Goal: Communication & Community: Answer question/provide support

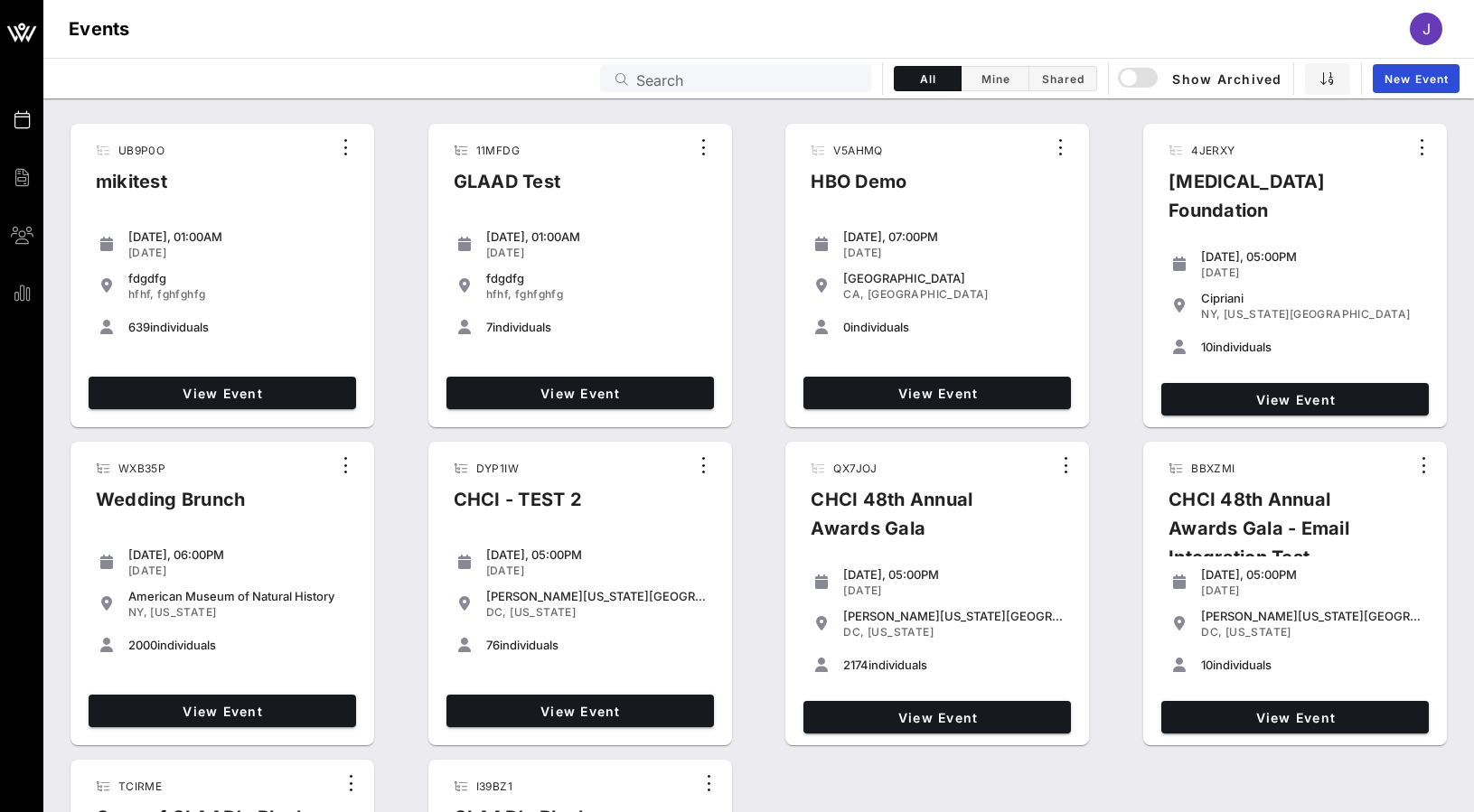
click at [819, 75] on input "Search" at bounding box center [748, 78] width 225 height 24
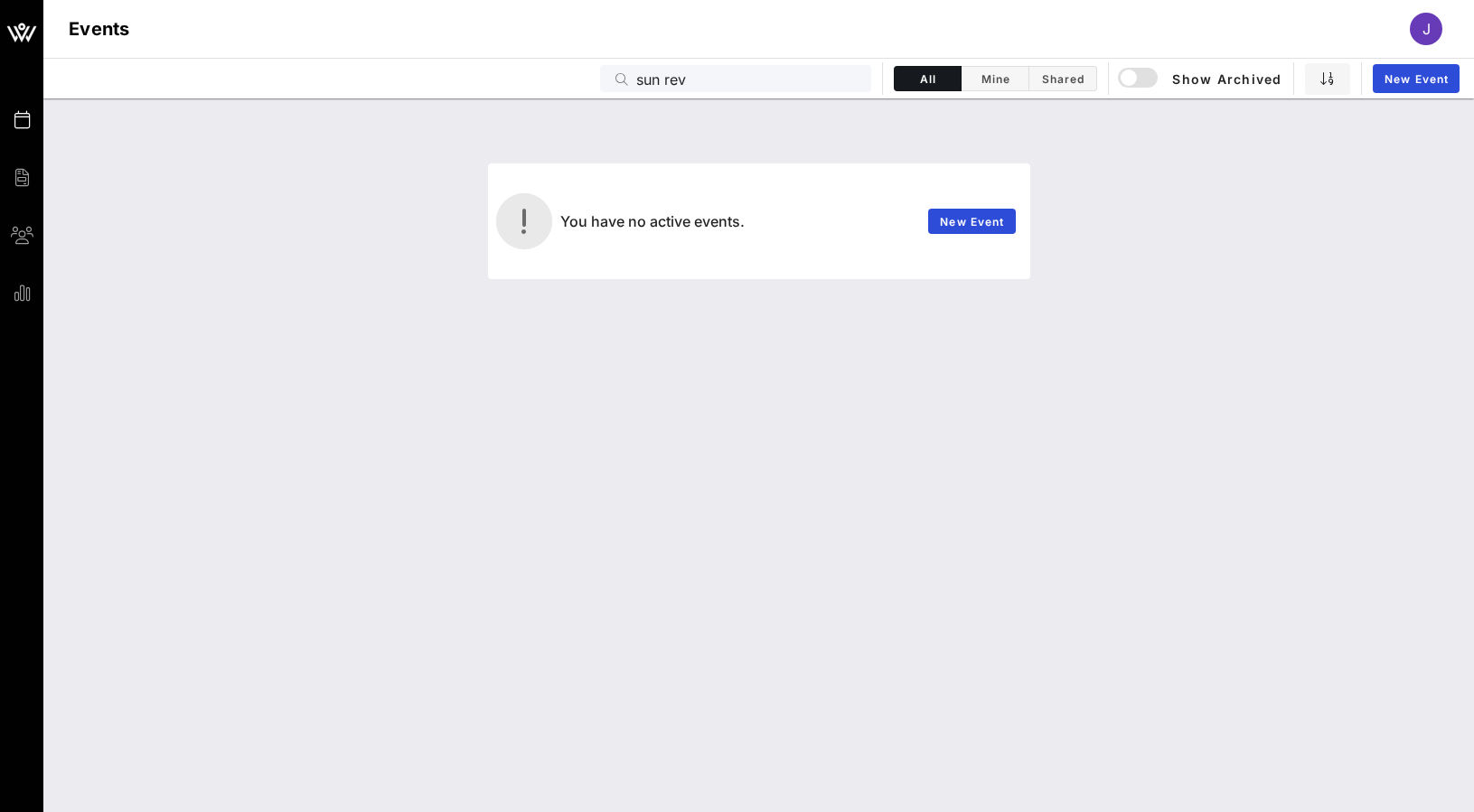
click at [739, 91] on div "sun rev" at bounding box center [748, 78] width 225 height 27
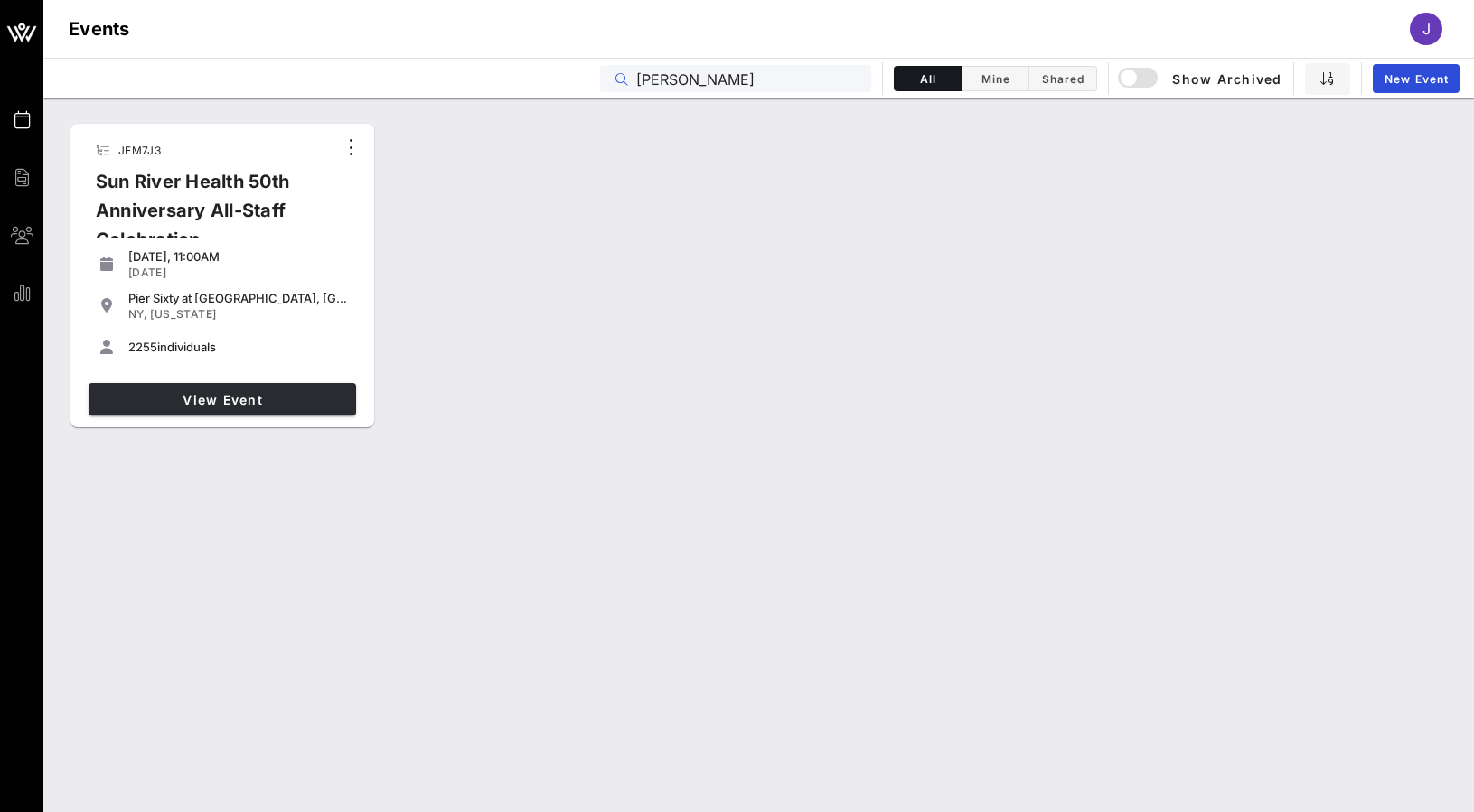
type input "sun riv"
click at [235, 395] on span "View Event" at bounding box center [223, 400] width 253 height 15
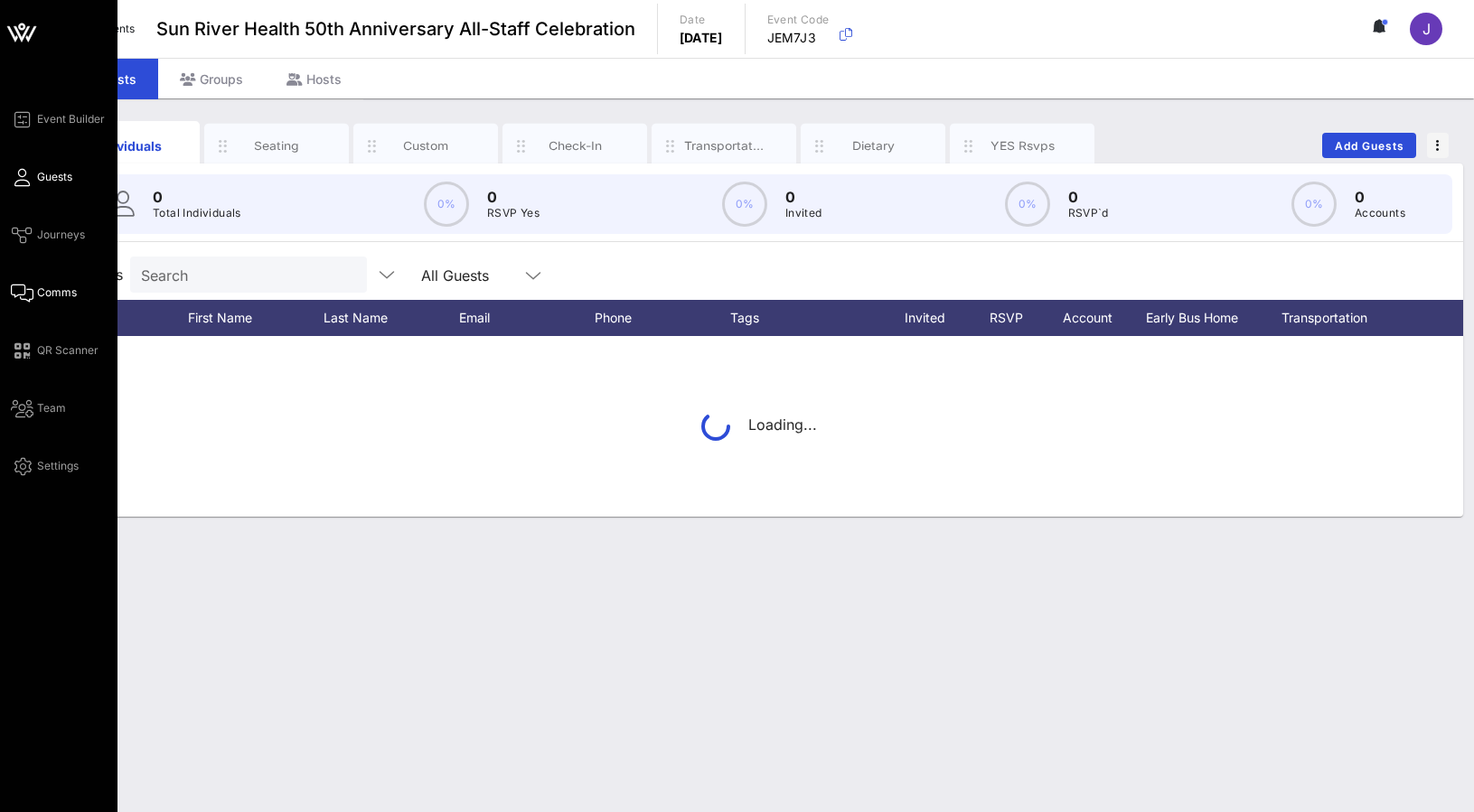
click at [40, 293] on span "Comms" at bounding box center [57, 292] width 40 height 16
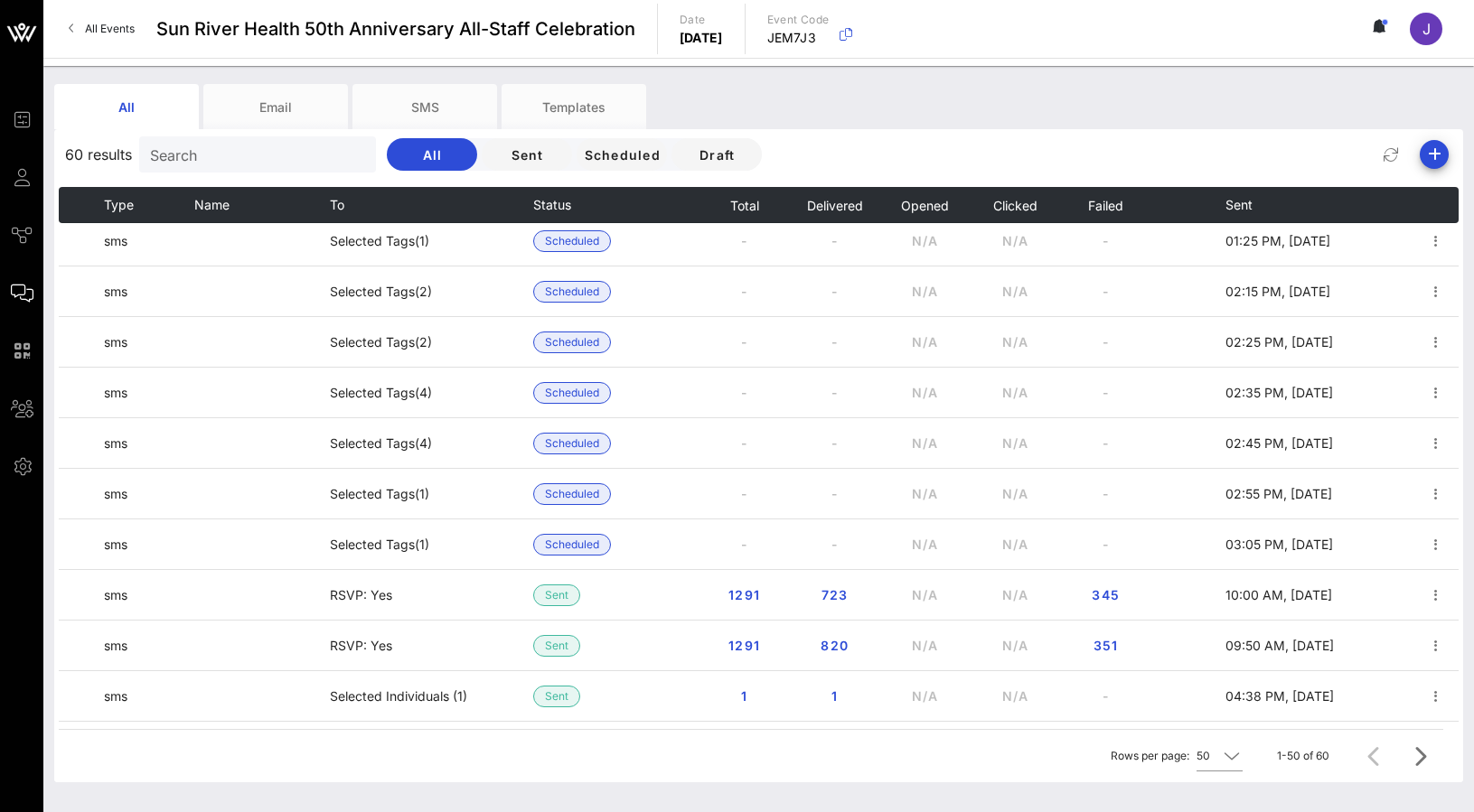
scroll to position [1288, 0]
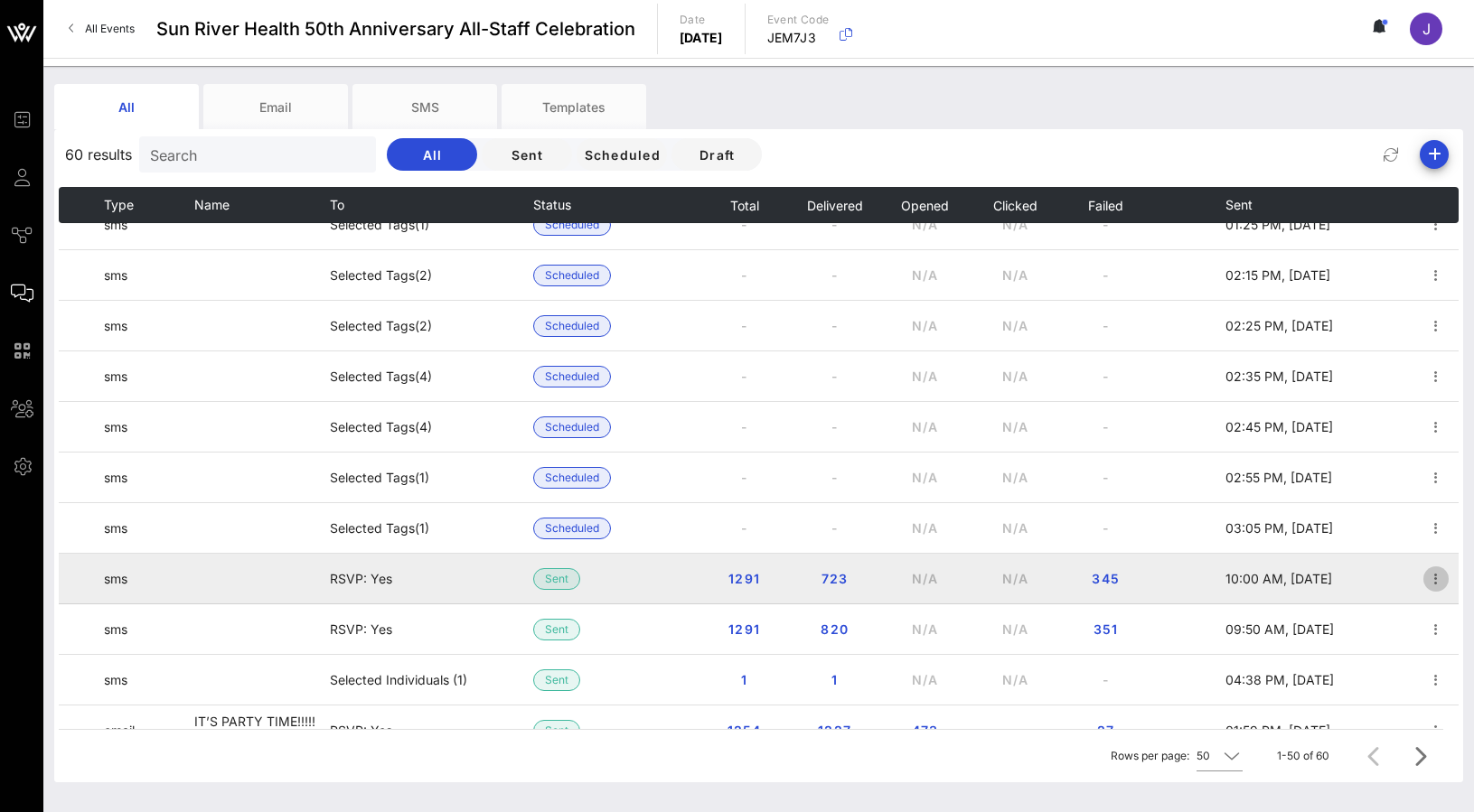
click at [1431, 582] on icon "button" at bounding box center [1435, 578] width 22 height 22
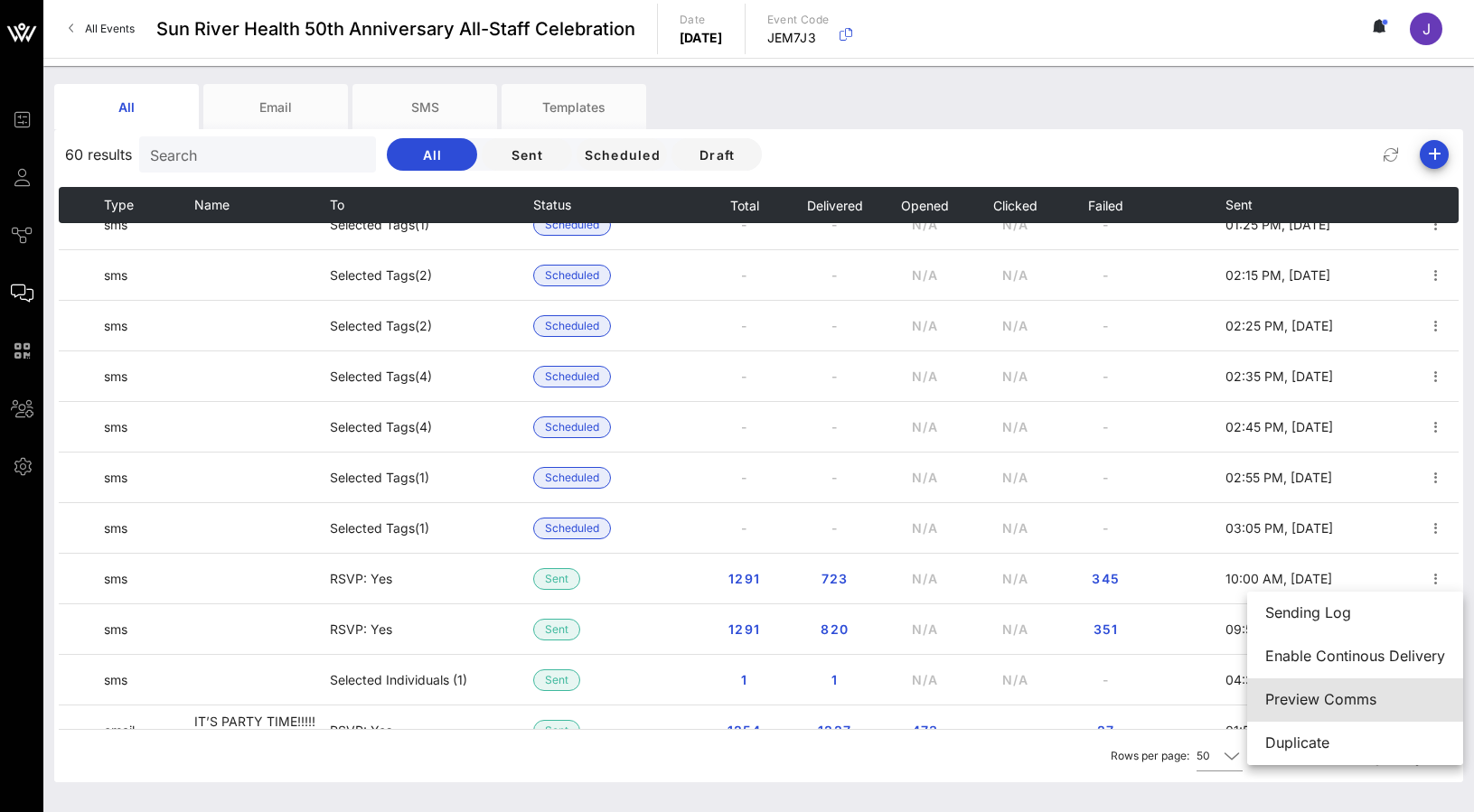
click at [1359, 696] on div "Preview Comms" at bounding box center [1355, 700] width 180 height 17
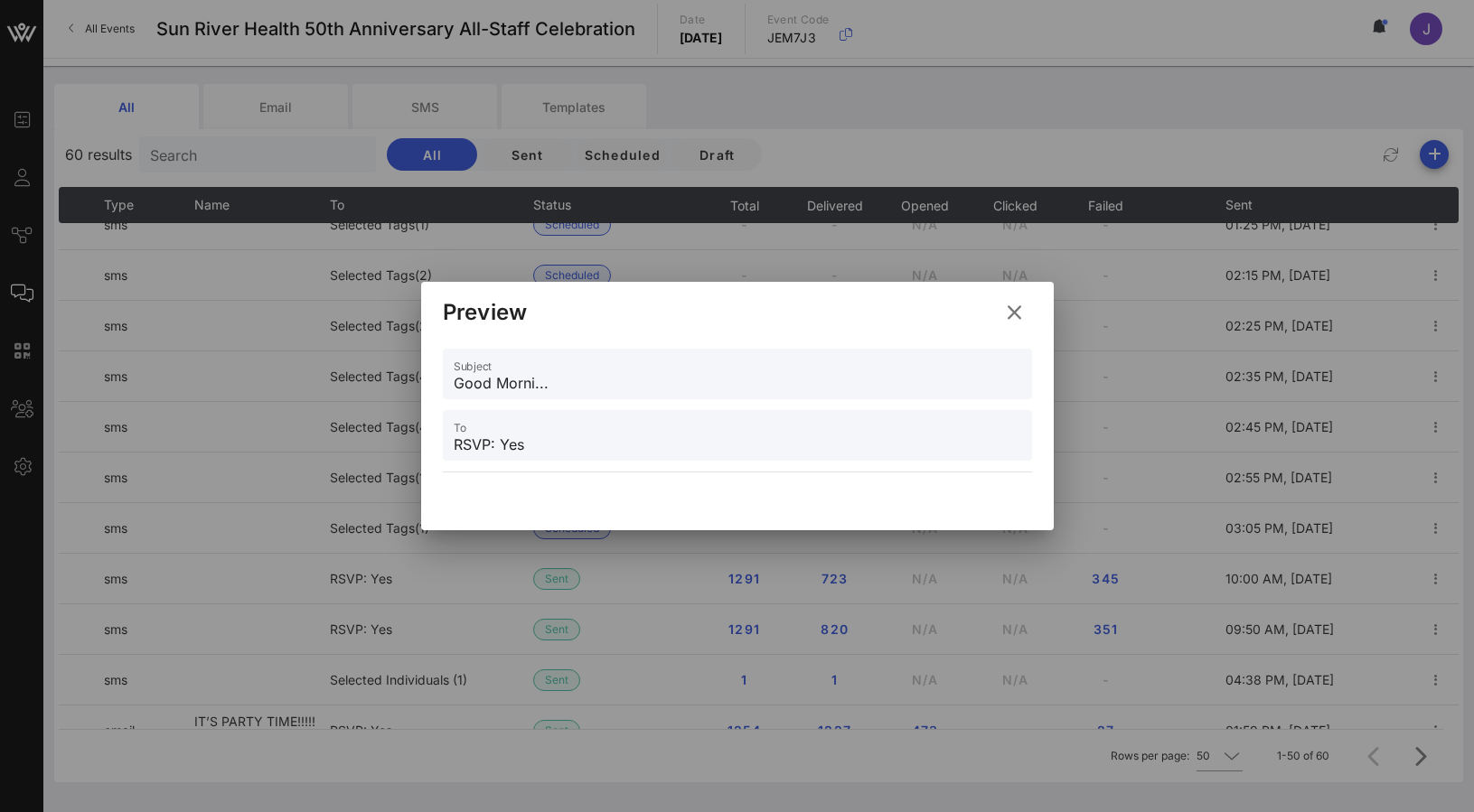
click at [1020, 315] on icon at bounding box center [1014, 312] width 25 height 22
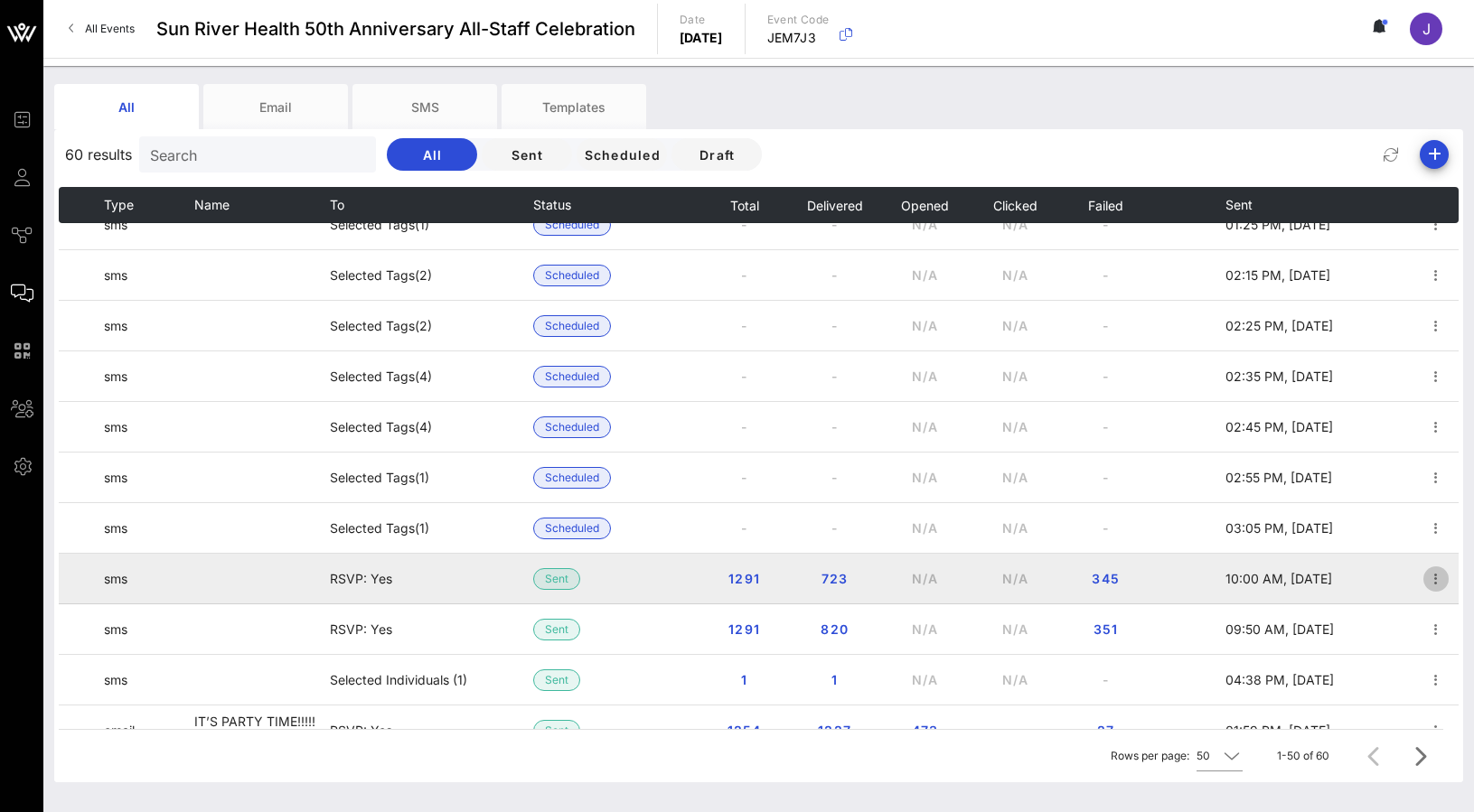
click at [1434, 581] on icon "button" at bounding box center [1435, 578] width 22 height 22
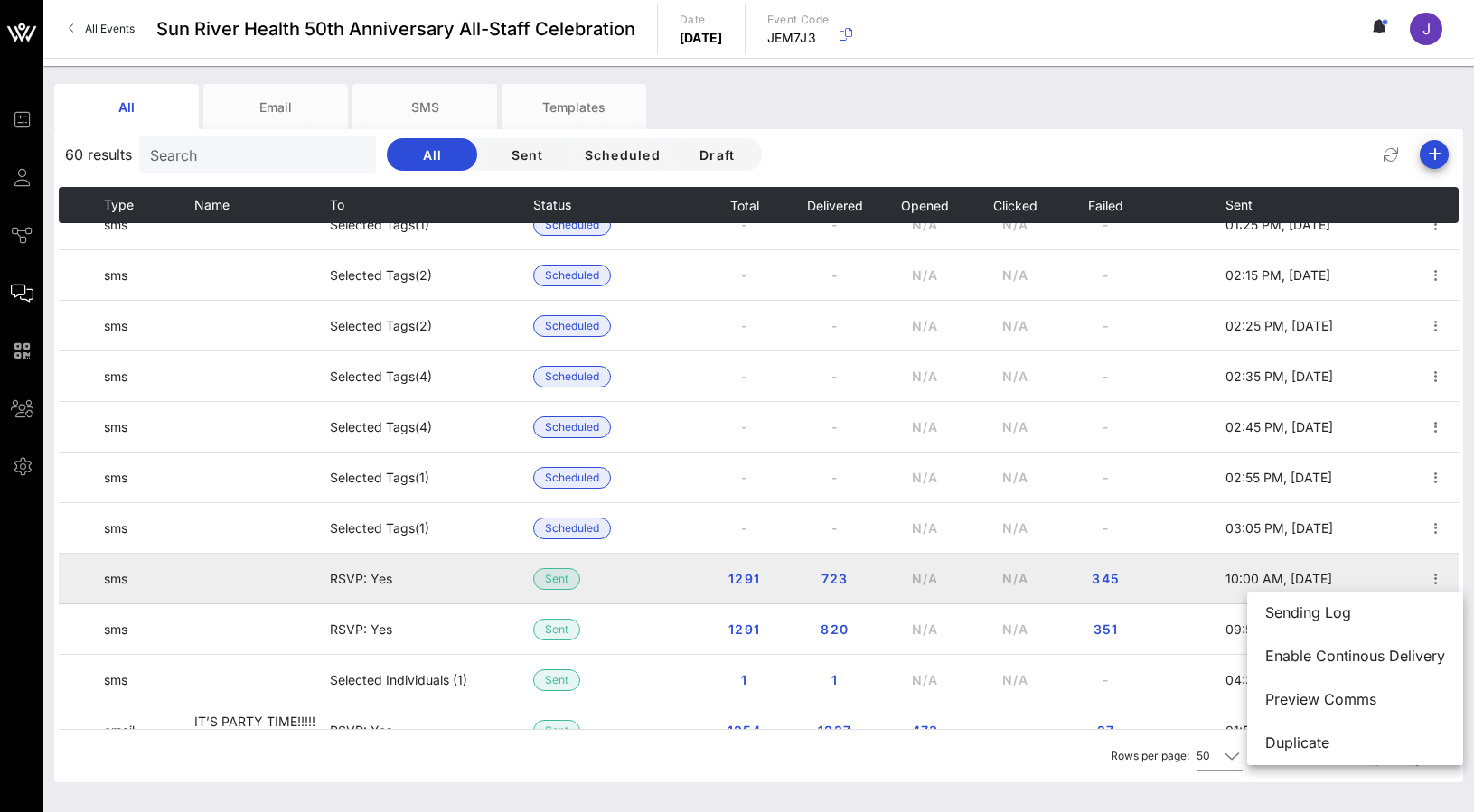
click at [394, 591] on td "RSVP: Yes" at bounding box center [431, 579] width 203 height 51
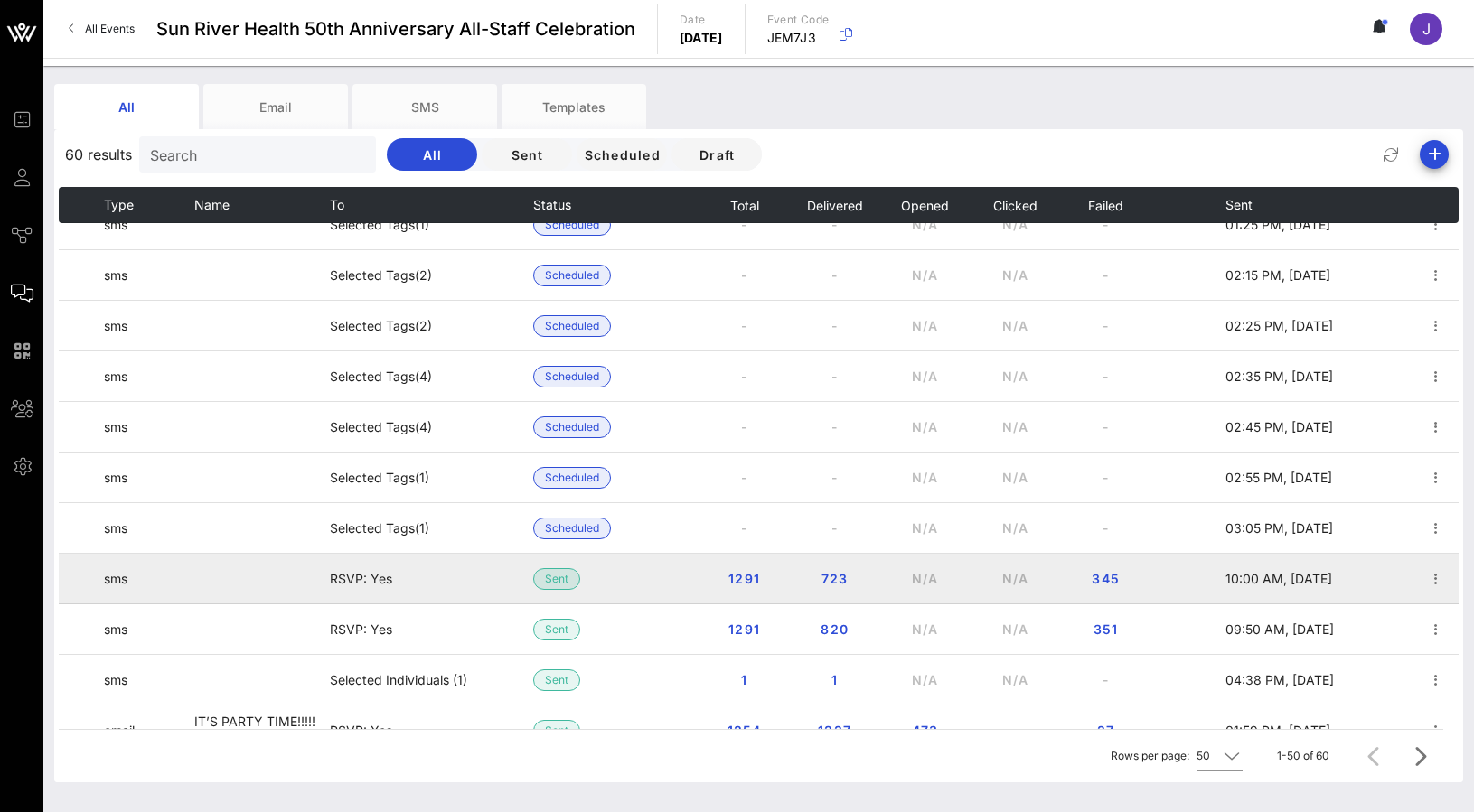
click at [549, 575] on span "Sent" at bounding box center [557, 578] width 24 height 20
click at [1119, 573] on span "345" at bounding box center [1105, 578] width 29 height 15
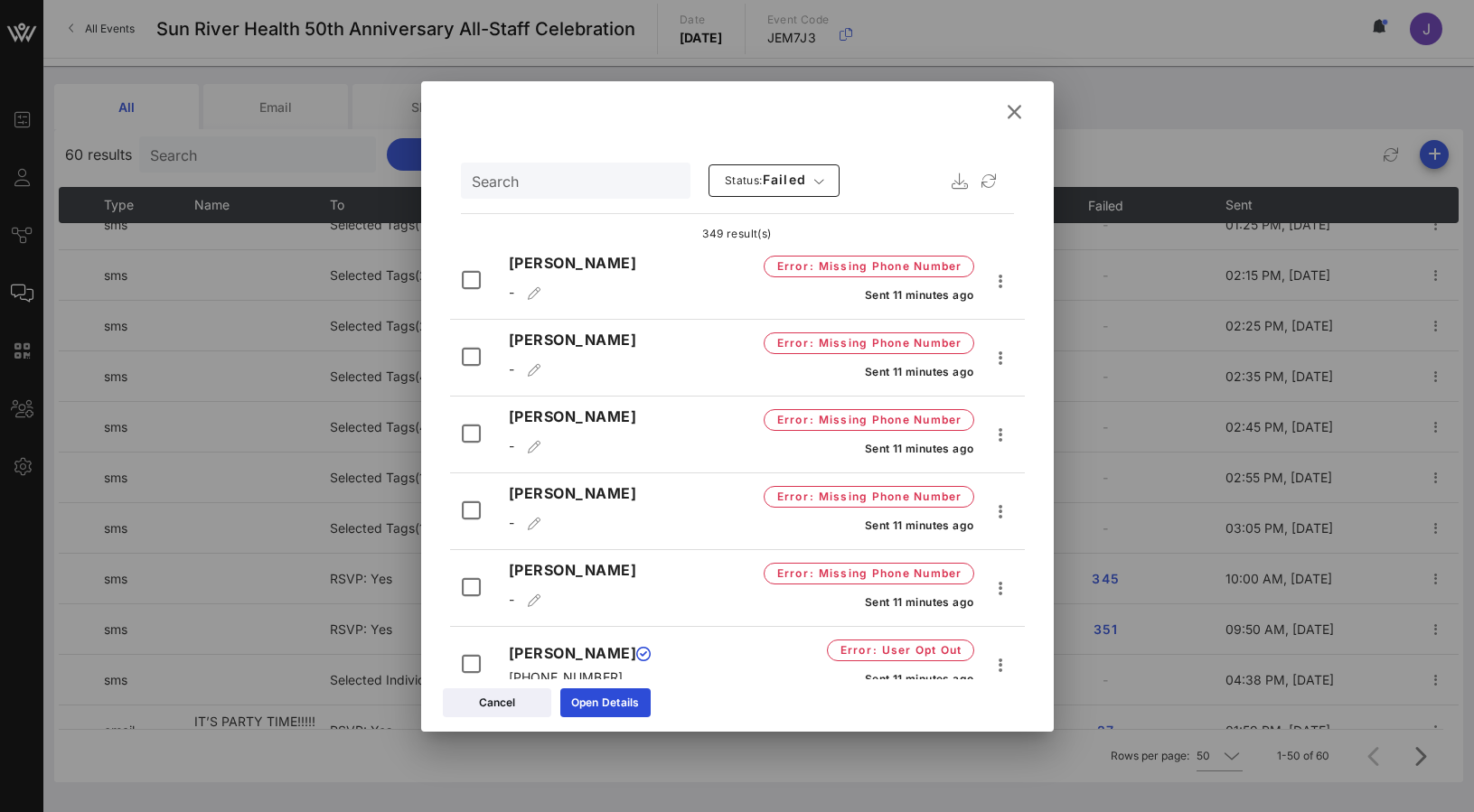
click at [1019, 113] on icon at bounding box center [1014, 111] width 25 height 22
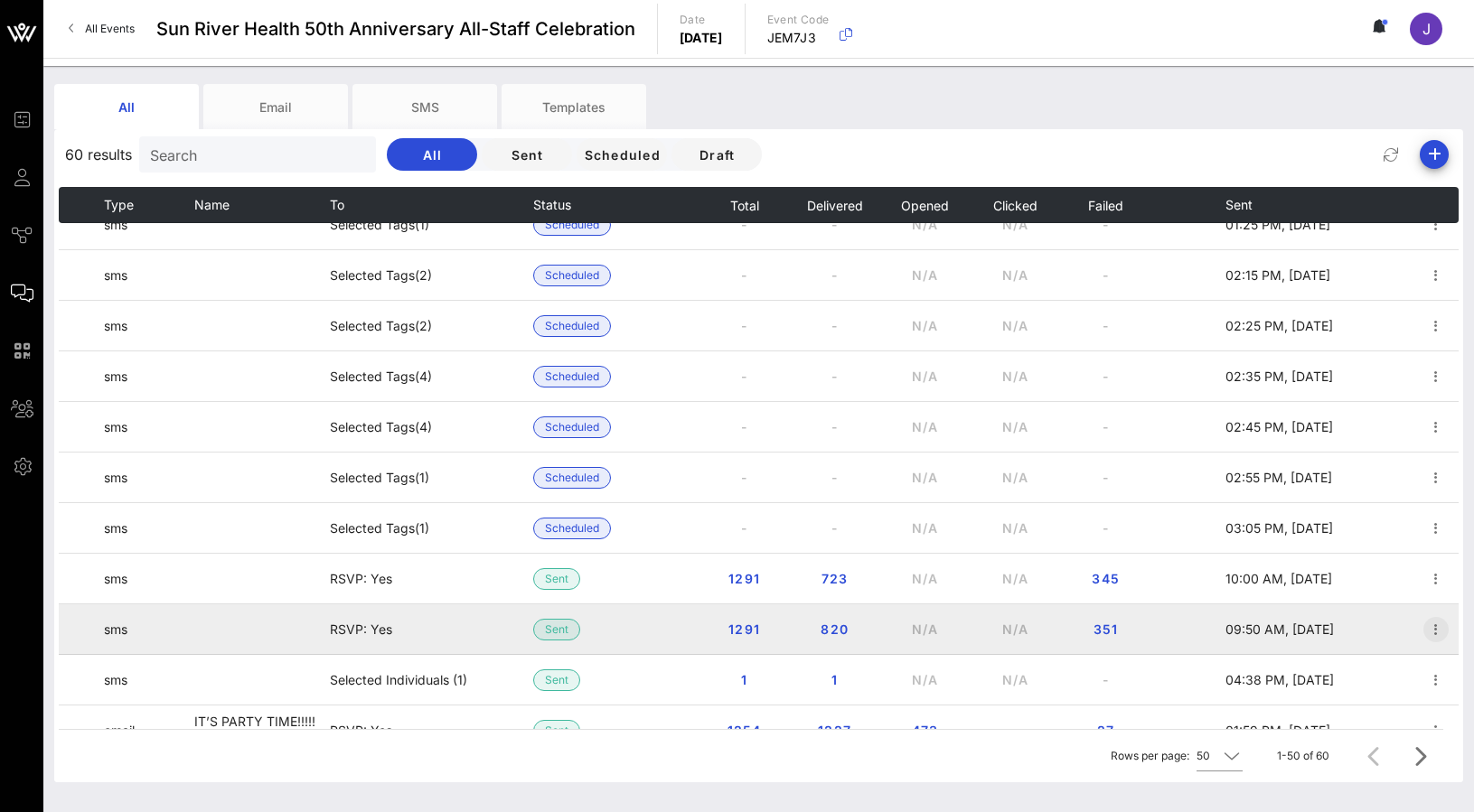
click at [1438, 631] on icon "button" at bounding box center [1435, 629] width 22 height 22
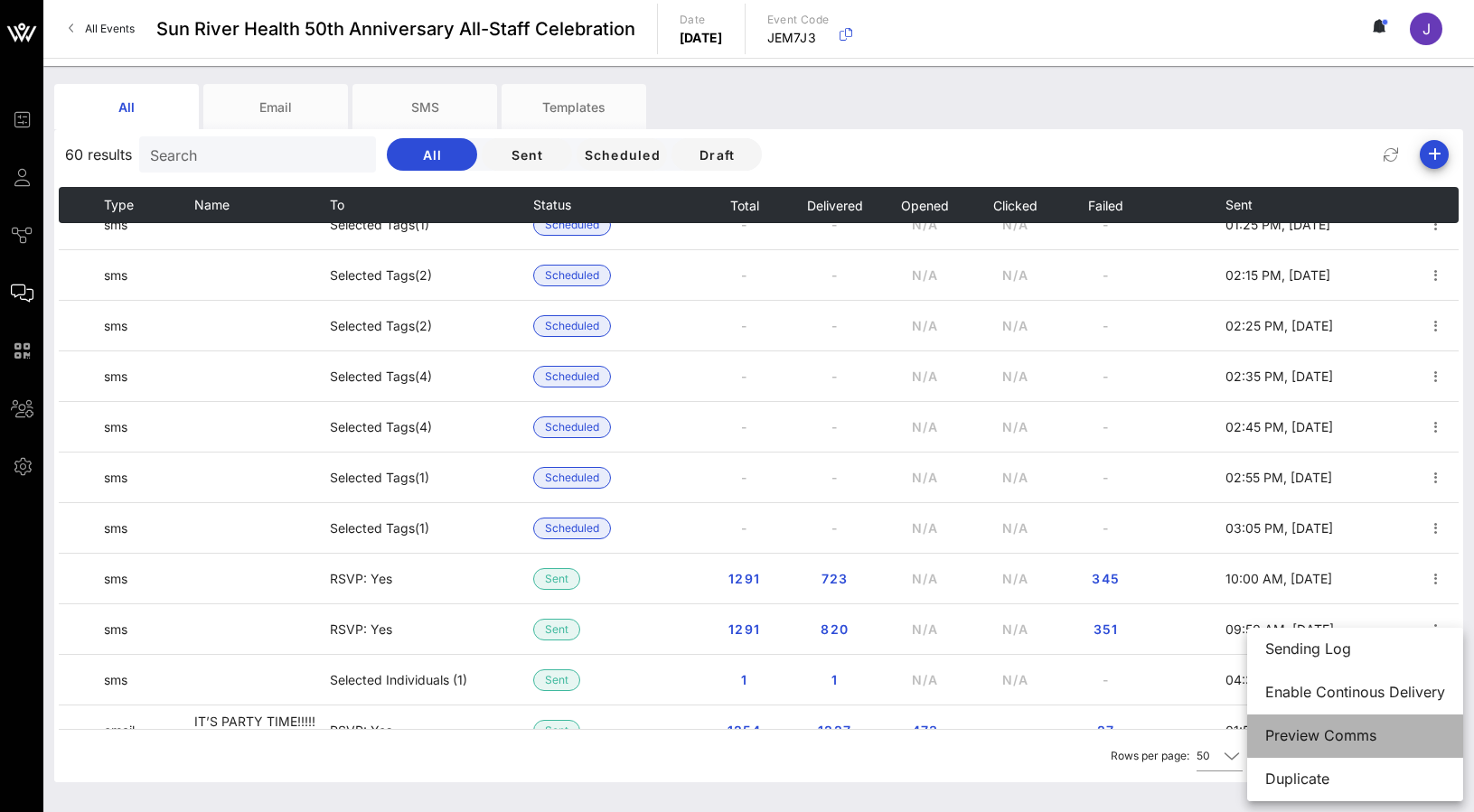
click at [1369, 739] on div "Preview Comms" at bounding box center [1355, 736] width 180 height 17
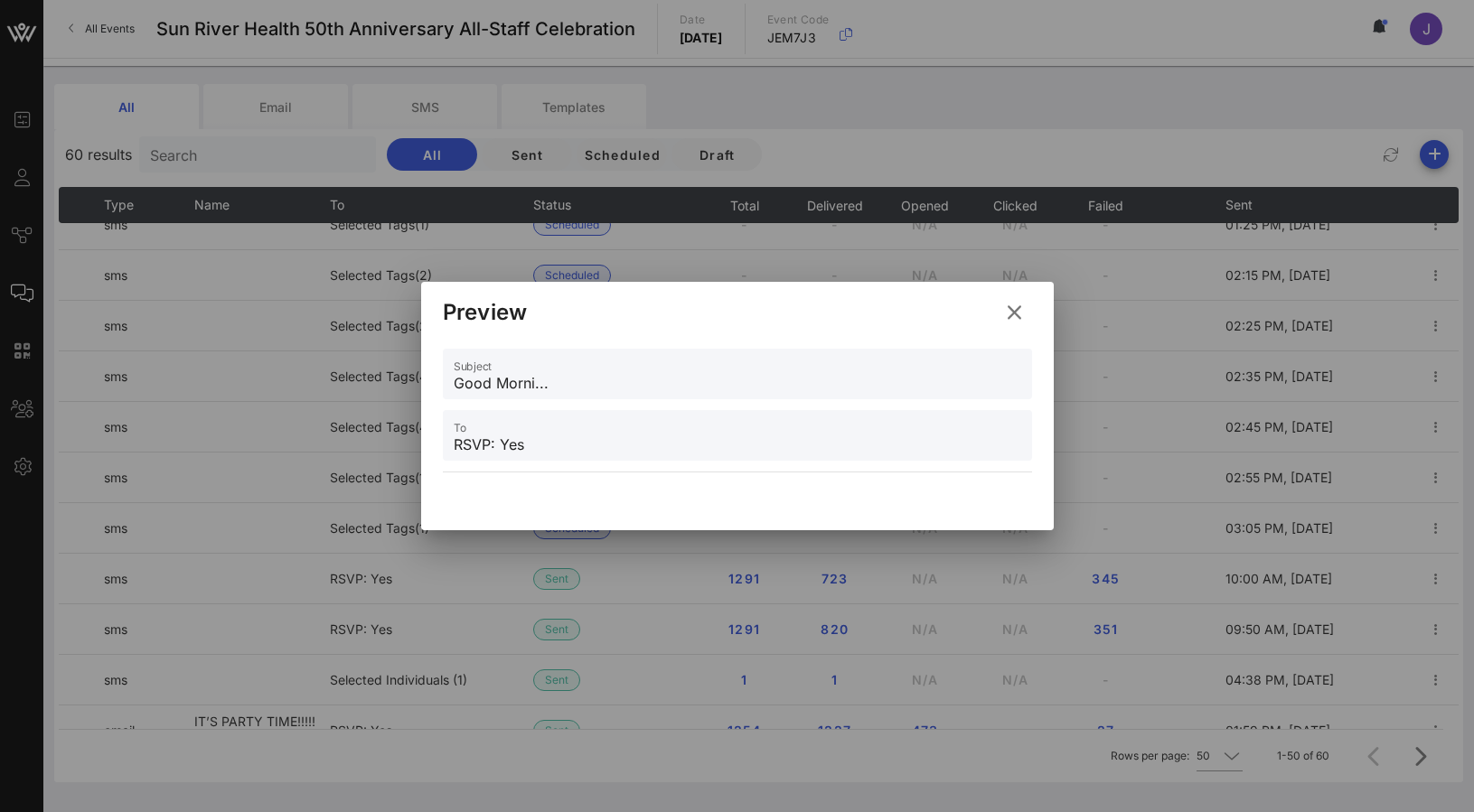
click at [844, 439] on input "RSVP: Yes" at bounding box center [737, 444] width 567 height 29
click at [1016, 308] on icon at bounding box center [1014, 312] width 25 height 22
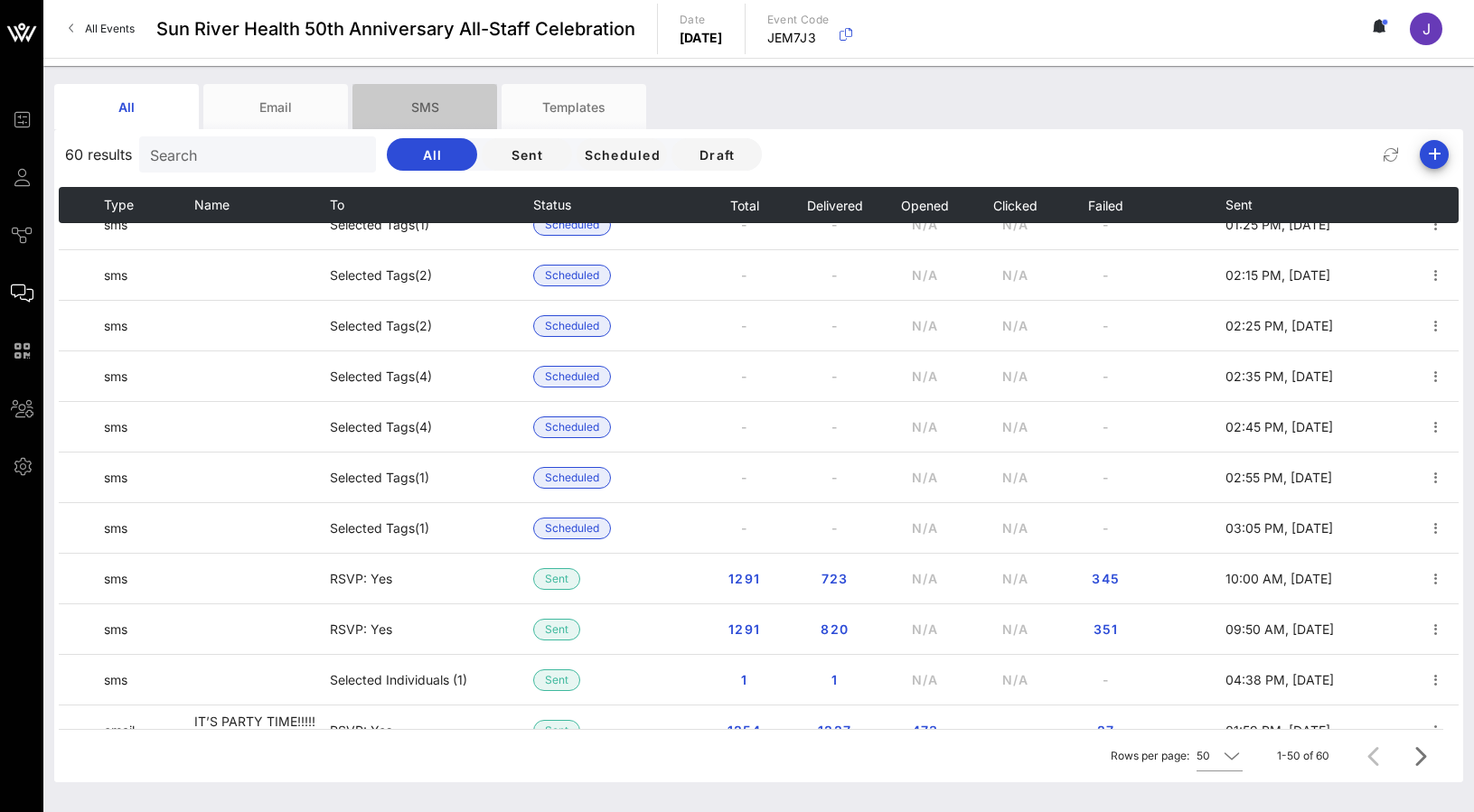
click at [424, 114] on div "SMS" at bounding box center [425, 107] width 144 height 45
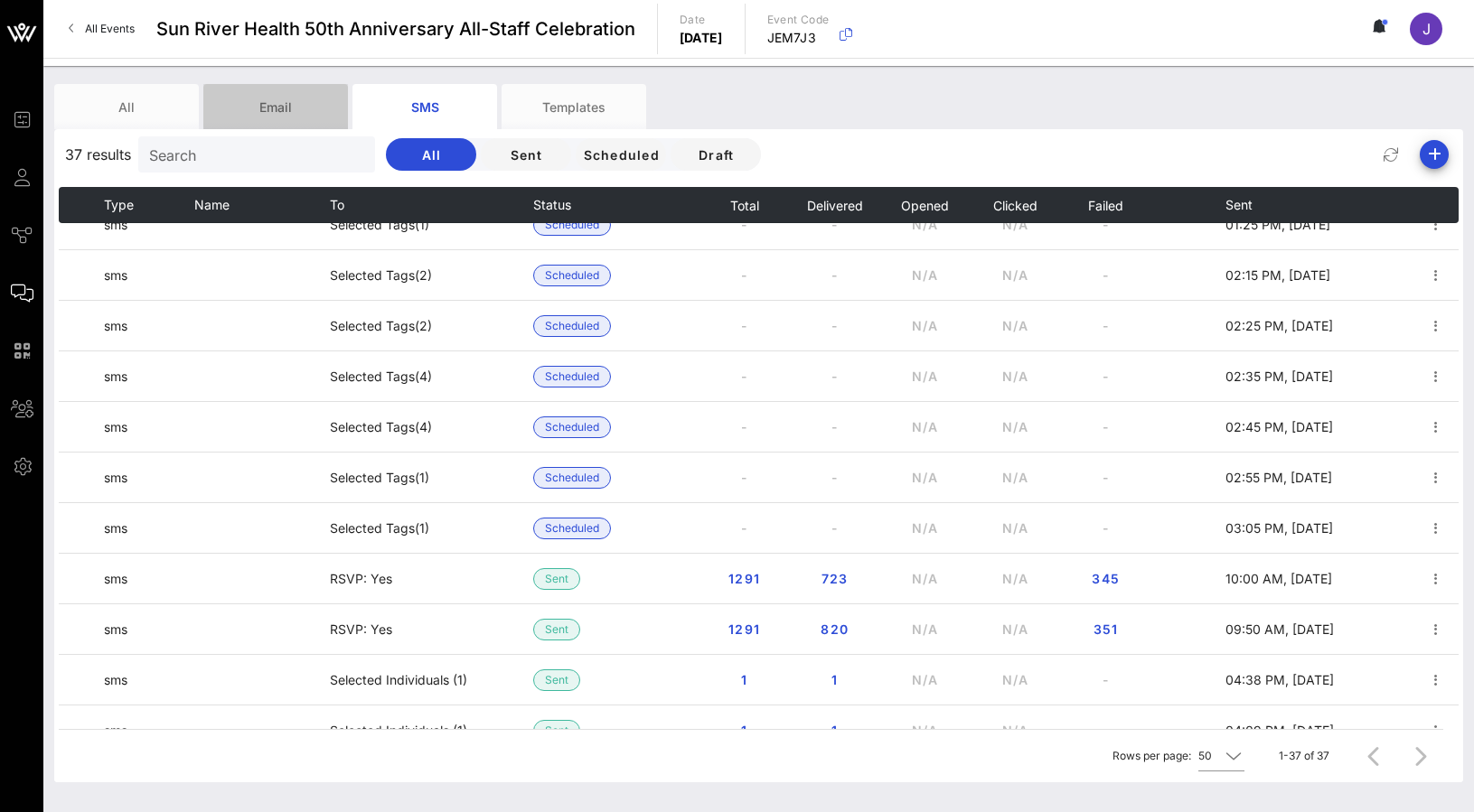
click at [303, 101] on div "Email" at bounding box center [275, 107] width 144 height 45
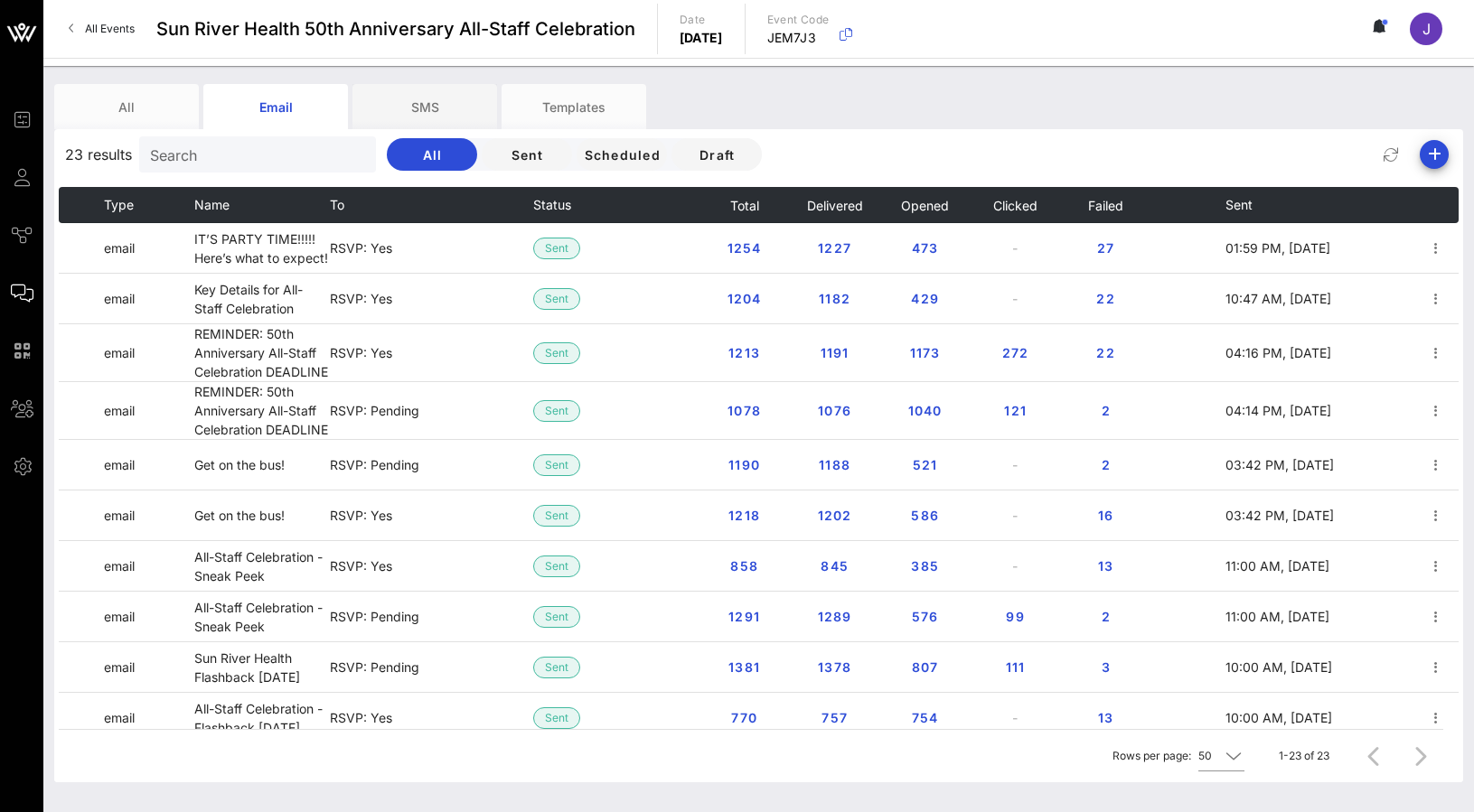
scroll to position [0, 0]
click at [403, 100] on div "SMS" at bounding box center [425, 107] width 144 height 45
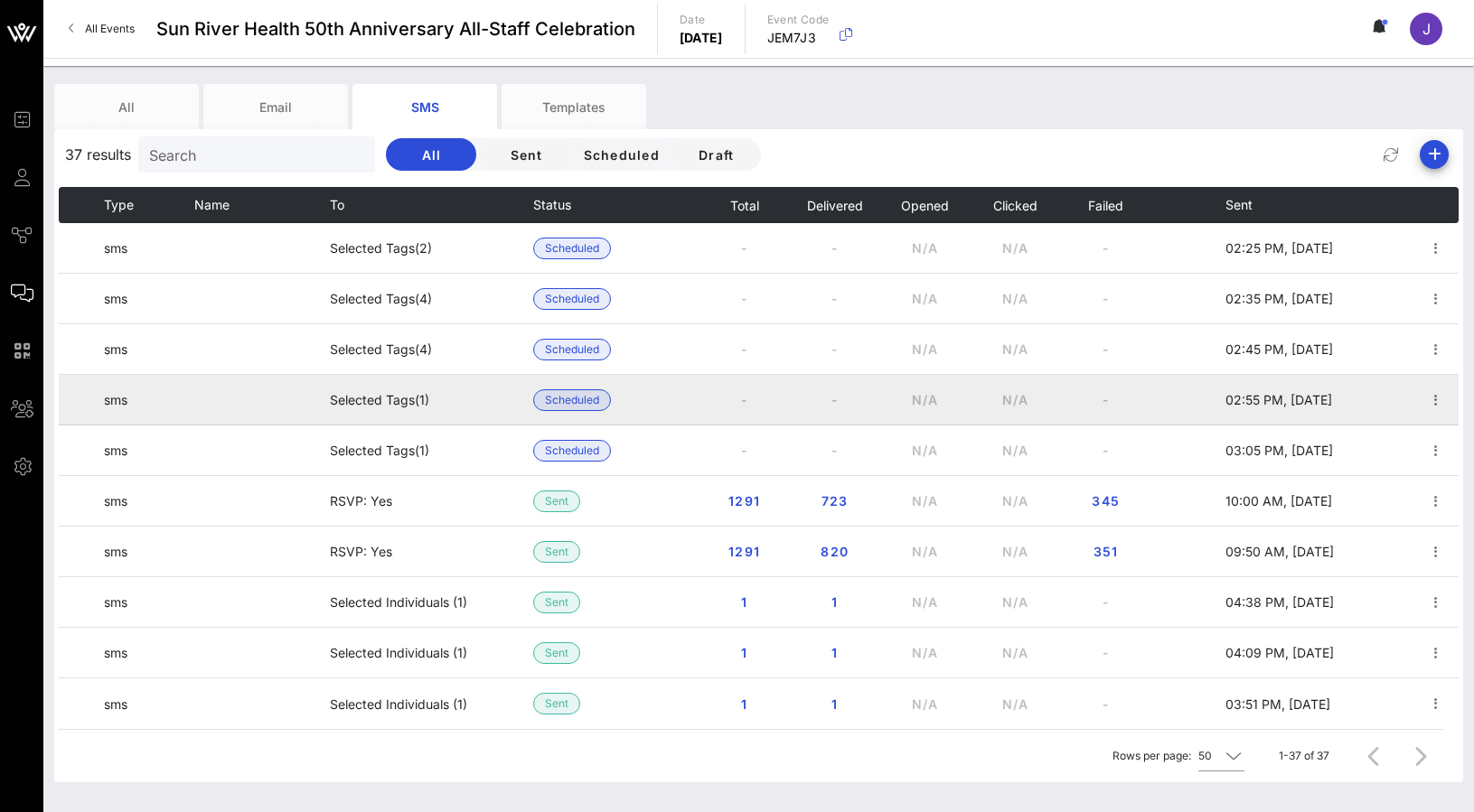
scroll to position [1366, 0]
